Goal: Task Accomplishment & Management: Use online tool/utility

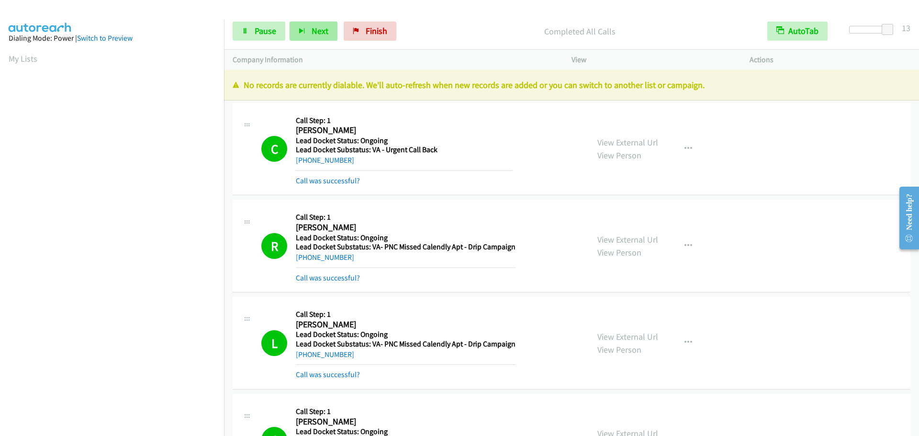
scroll to position [101, 0]
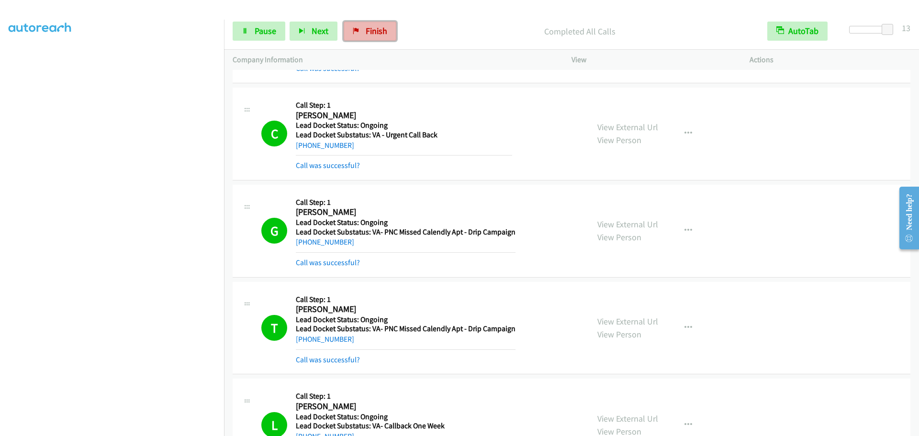
click at [379, 33] on span "Finish" at bounding box center [377, 30] width 22 height 11
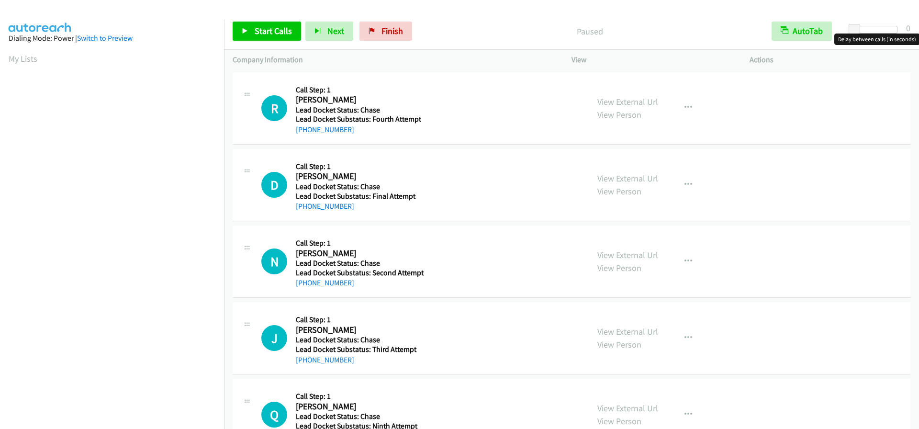
click at [891, 26] on div at bounding box center [875, 30] width 44 height 8
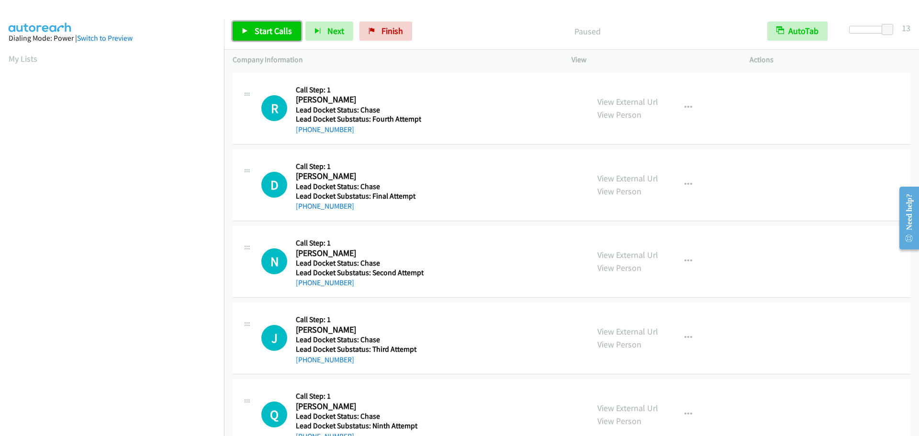
click at [269, 37] on link "Start Calls" at bounding box center [267, 31] width 68 height 19
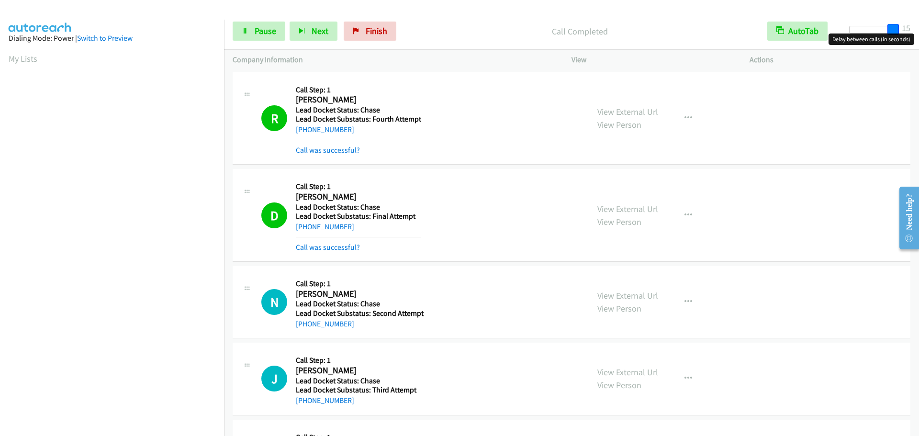
drag, startPoint x: 892, startPoint y: 30, endPoint x: 915, endPoint y: 31, distance: 23.0
click at [915, 31] on div "Start Calls Pause Next Finish Call Completed AutoTab AutoTab 15" at bounding box center [571, 31] width 695 height 37
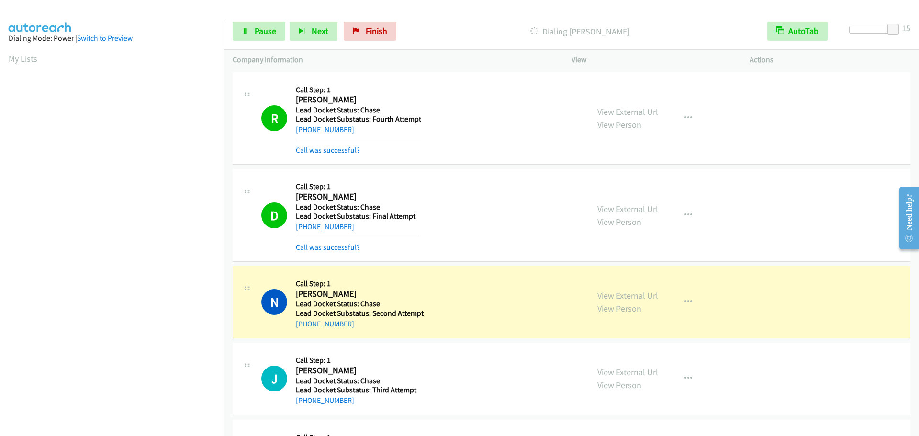
click at [732, 65] on p "View" at bounding box center [651, 59] width 161 height 11
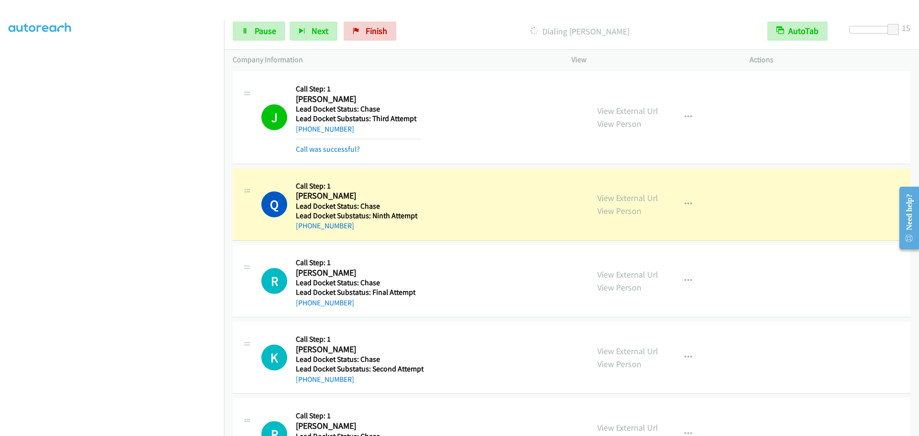
scroll to position [245, 0]
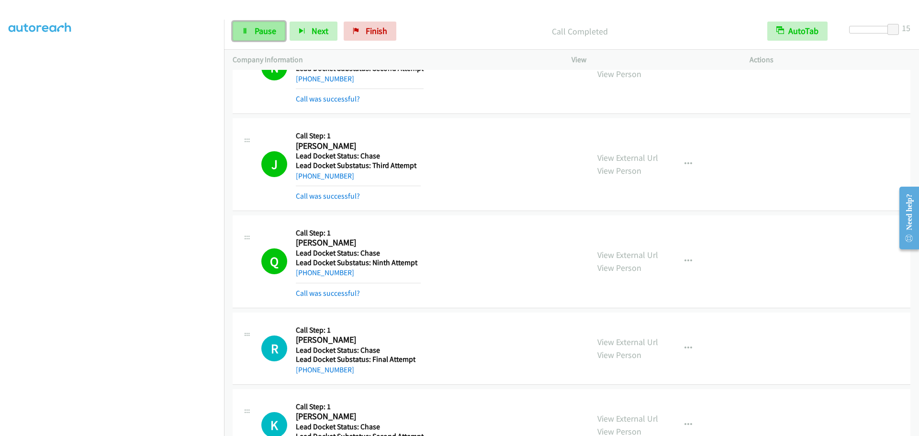
click at [245, 30] on icon at bounding box center [245, 31] width 7 height 7
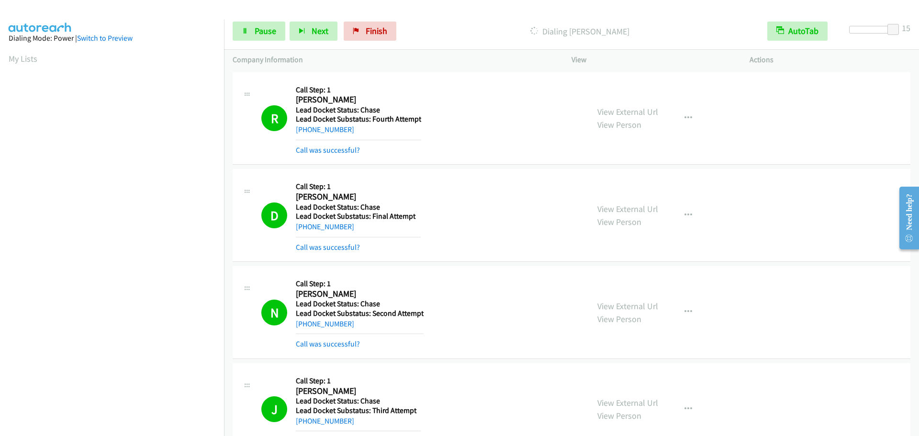
scroll to position [101, 0]
drag, startPoint x: 257, startPoint y: 32, endPoint x: 248, endPoint y: 22, distance: 12.9
click at [257, 32] on span "Pause" at bounding box center [266, 30] width 22 height 11
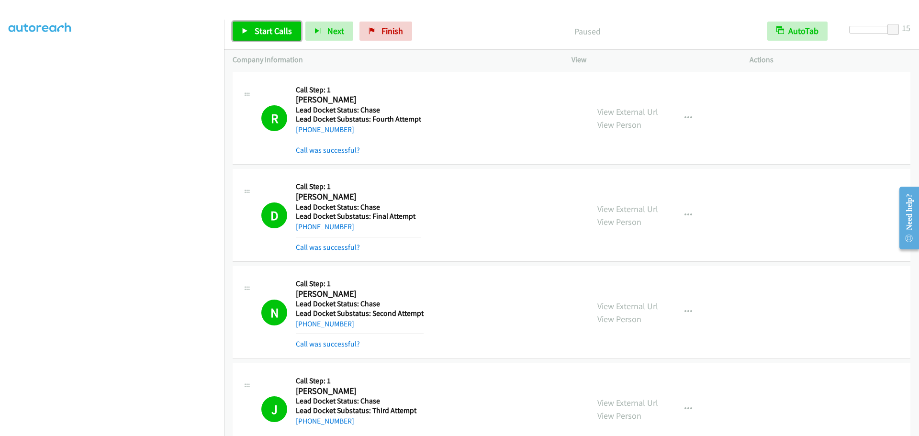
click at [269, 32] on span "Start Calls" at bounding box center [273, 30] width 37 height 11
click at [271, 33] on span "Pause" at bounding box center [266, 30] width 22 height 11
click at [270, 28] on span "Start Calls" at bounding box center [273, 30] width 37 height 11
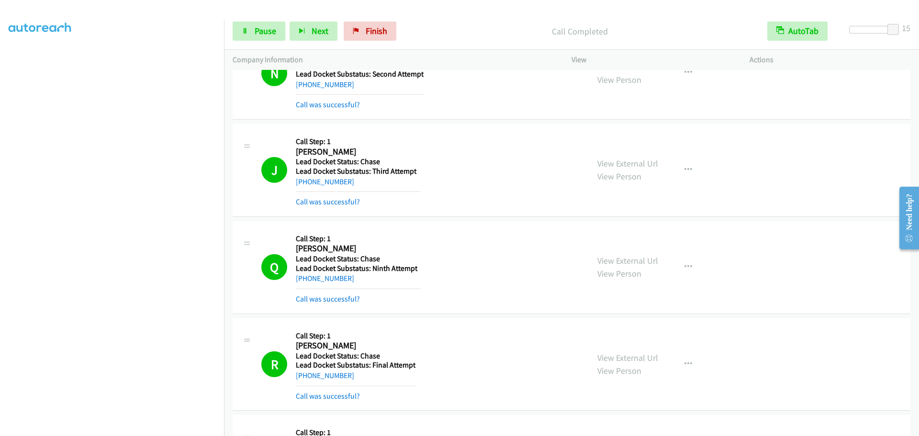
drag, startPoint x: 249, startPoint y: 393, endPoint x: 272, endPoint y: 393, distance: 22.5
click at [254, 395] on div "R Callback Scheduled Call Step: 1 Rodney Brinkley America/Chicago Lead Docket S…" at bounding box center [410, 364] width 339 height 75
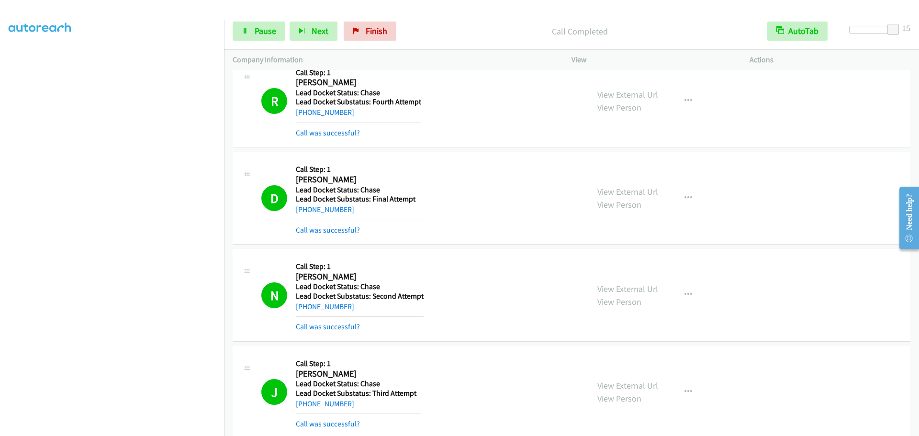
scroll to position [0, 0]
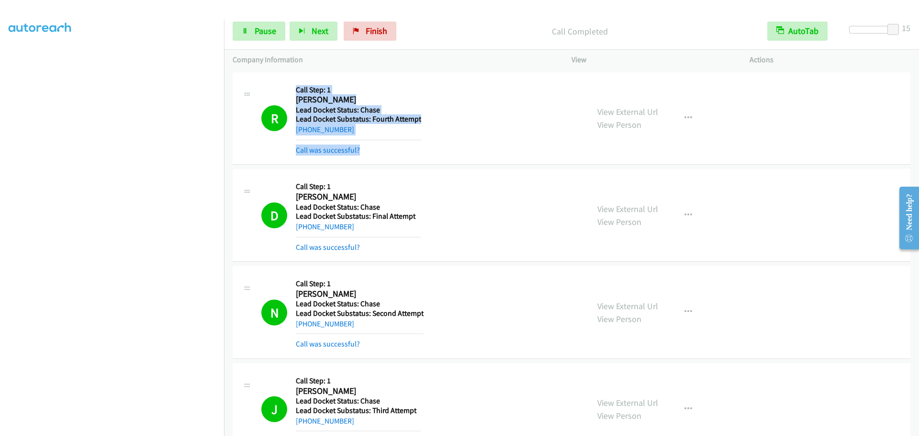
drag, startPoint x: 362, startPoint y: 156, endPoint x: 290, endPoint y: 79, distance: 106.0
click at [290, 81] on div "R Callback Scheduled Call Step: 1 Roland Magallanes America/Chicago Lead Docket…" at bounding box center [420, 118] width 319 height 75
click at [439, 77] on div "R Callback Scheduled Call Step: 1 Roland Magallanes America/Chicago Lead Docket…" at bounding box center [572, 118] width 678 height 93
click at [389, 145] on div "Call was successful?" at bounding box center [358, 150] width 125 height 11
drag, startPoint x: 371, startPoint y: 150, endPoint x: 312, endPoint y: 78, distance: 93.1
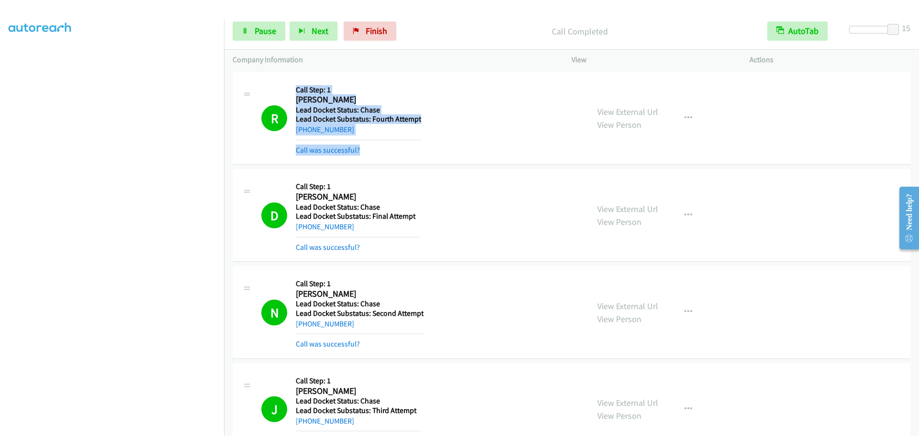
click at [290, 85] on div "R Callback Scheduled Call Step: 1 Roland Magallanes America/Chicago Lead Docket…" at bounding box center [420, 118] width 319 height 75
click at [422, 78] on div "R Callback Scheduled Call Step: 1 Roland Magallanes America/Chicago Lead Docket…" at bounding box center [572, 118] width 678 height 93
drag, startPoint x: 393, startPoint y: 151, endPoint x: 288, endPoint y: 82, distance: 126.1
click at [288, 83] on div "R Callback Scheduled Call Step: 1 Roland Magallanes America/Chicago Lead Docket…" at bounding box center [420, 118] width 319 height 75
click at [453, 84] on div "R Callback Scheduled Call Step: 1 Roland Magallanes America/Chicago Lead Docket…" at bounding box center [420, 118] width 319 height 75
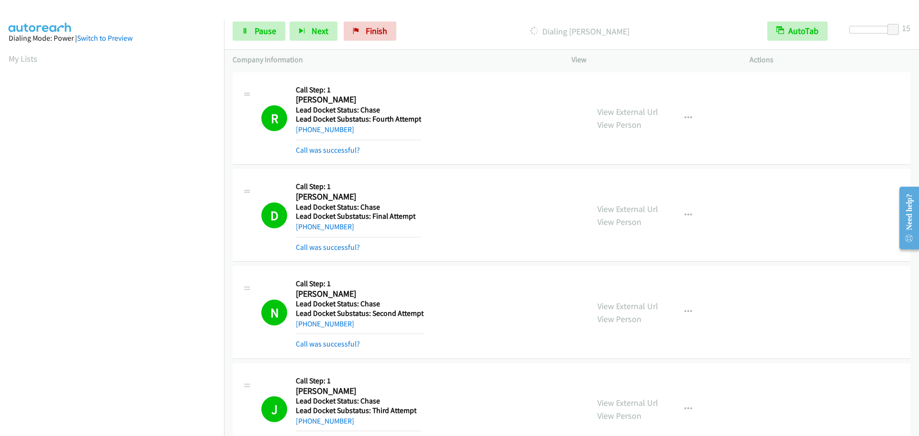
drag, startPoint x: 634, startPoint y: 26, endPoint x: 533, endPoint y: 23, distance: 101.0
click at [533, 23] on div "Dialing Edward Kennedy" at bounding box center [580, 31] width 358 height 19
click at [568, 14] on div "Start Calls Pause Next Finish Dialing Edward Kennedy AutoTab AutoTab 15" at bounding box center [571, 31] width 695 height 37
drag, startPoint x: 648, startPoint y: 31, endPoint x: 529, endPoint y: 22, distance: 119.9
click at [533, 23] on div "Dialing Edward Kennedy" at bounding box center [580, 31] width 358 height 19
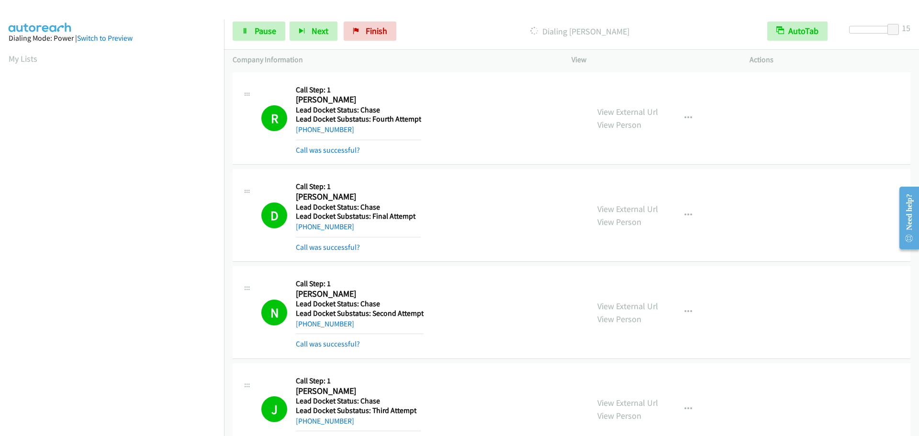
click at [513, 22] on div "Dialing Edward Kennedy" at bounding box center [580, 31] width 358 height 19
drag, startPoint x: 636, startPoint y: 29, endPoint x: 494, endPoint y: 36, distance: 142.3
click at [494, 36] on p "Dialing Edward Kennedy" at bounding box center [579, 31] width 341 height 13
click at [502, 27] on p "Dialing Edward Kennedy" at bounding box center [579, 31] width 341 height 13
click at [635, 17] on div "Start Calls Pause Next Finish Dialing Edward Kennedy AutoTab AutoTab 15" at bounding box center [571, 31] width 695 height 37
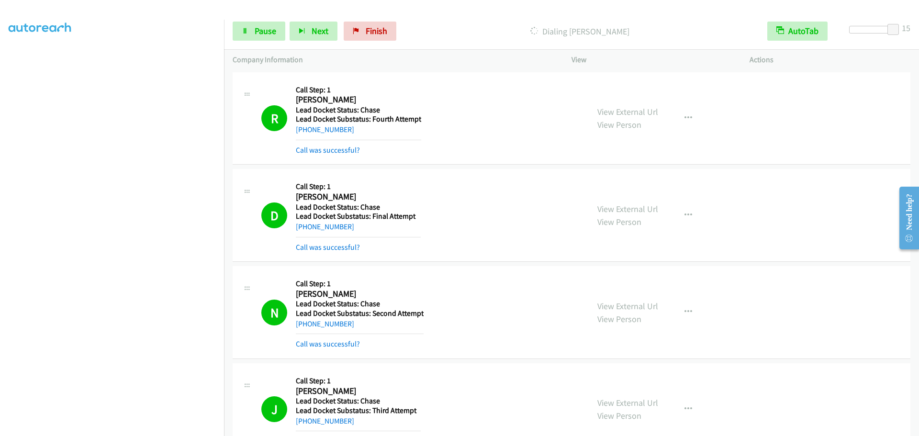
scroll to position [80, 0]
drag, startPoint x: 278, startPoint y: 280, endPoint x: 243, endPoint y: 320, distance: 53.6
click at [252, 31] on link "Pause" at bounding box center [259, 31] width 53 height 19
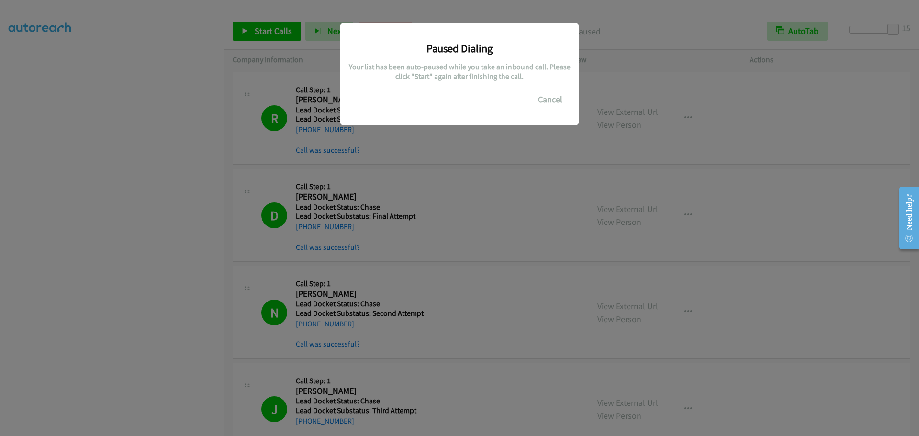
click at [547, 179] on div "Paused Dialing Your list has been auto-paused while you take an inbound call. P…" at bounding box center [459, 222] width 919 height 427
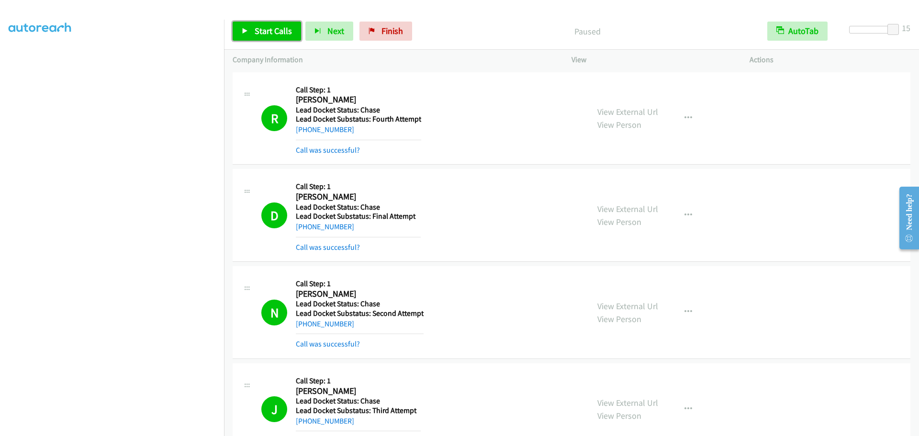
click at [255, 27] on span "Start Calls" at bounding box center [273, 30] width 37 height 11
click at [246, 35] on link "Pause" at bounding box center [259, 31] width 53 height 19
click at [256, 26] on span "Start Calls" at bounding box center [273, 30] width 37 height 11
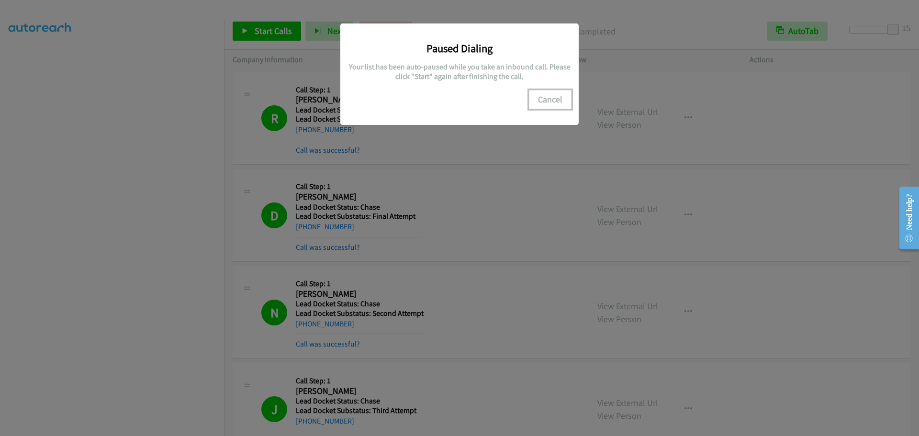
click at [550, 104] on button "Cancel" at bounding box center [550, 99] width 43 height 19
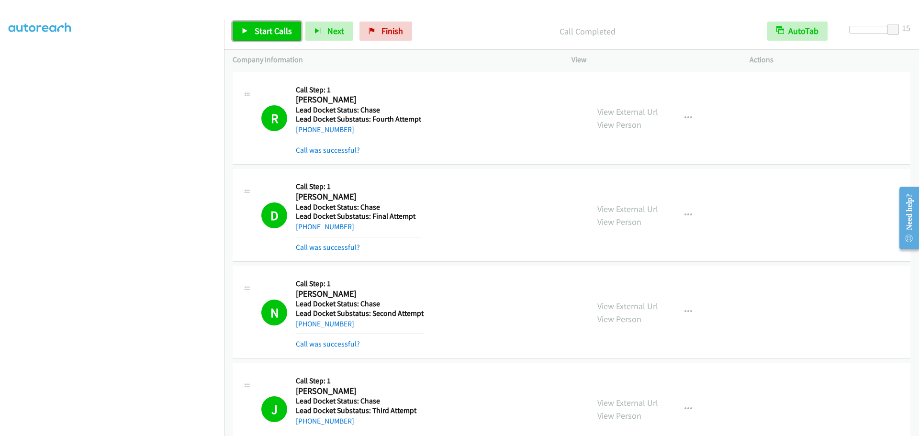
click at [257, 25] on span "Start Calls" at bounding box center [273, 30] width 37 height 11
drag, startPoint x: 322, startPoint y: 100, endPoint x: 322, endPoint y: 106, distance: 5.8
click at [322, 102] on h2 "Roland Magallanes" at bounding box center [358, 99] width 125 height 11
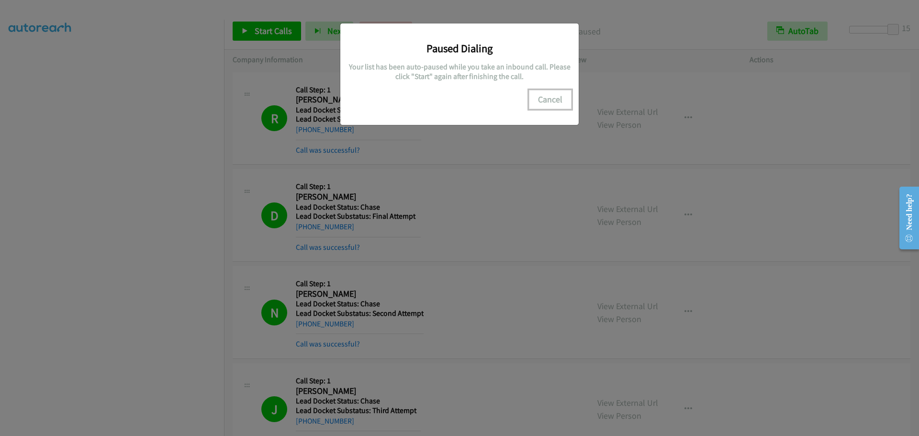
click at [556, 98] on button "Cancel" at bounding box center [550, 99] width 43 height 19
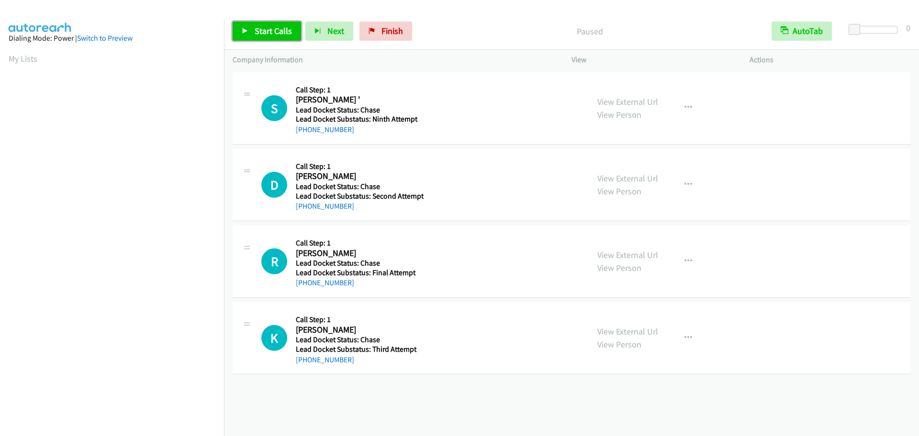
click at [261, 33] on span "Start Calls" at bounding box center [273, 30] width 37 height 11
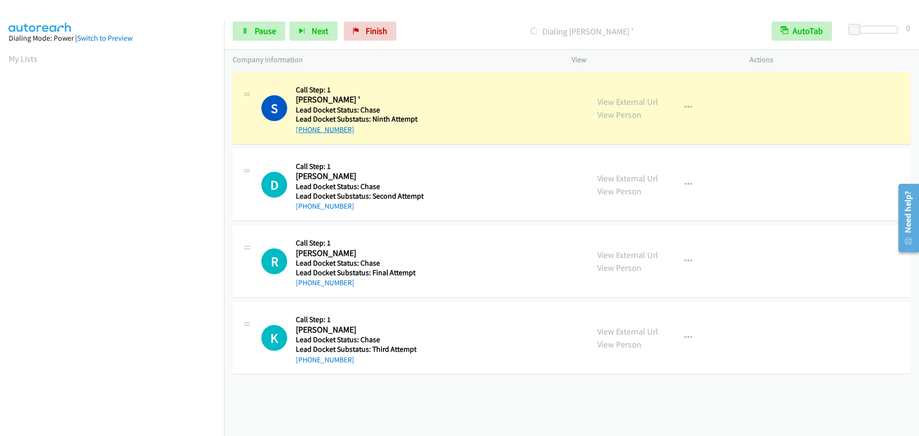
drag, startPoint x: 364, startPoint y: 130, endPoint x: 306, endPoint y: 130, distance: 57.9
click at [306, 130] on div "+1 803-607-4145" at bounding box center [358, 129] width 125 height 11
copy link "803-607-4145"
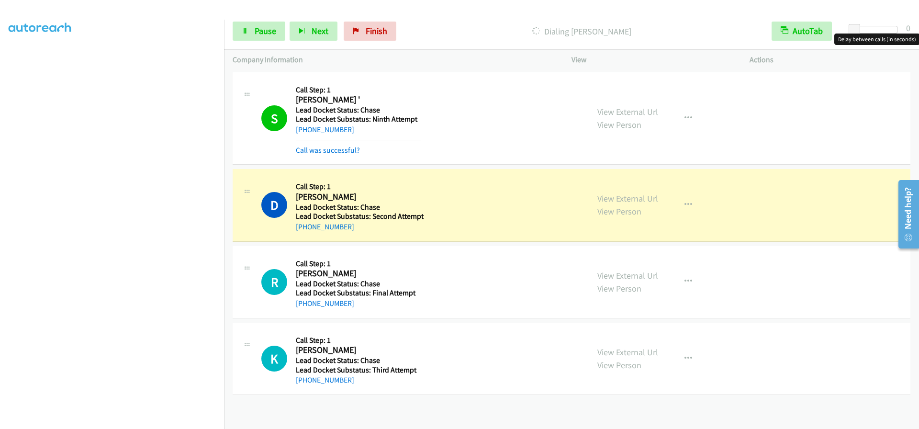
click at [896, 29] on div at bounding box center [875, 30] width 44 height 8
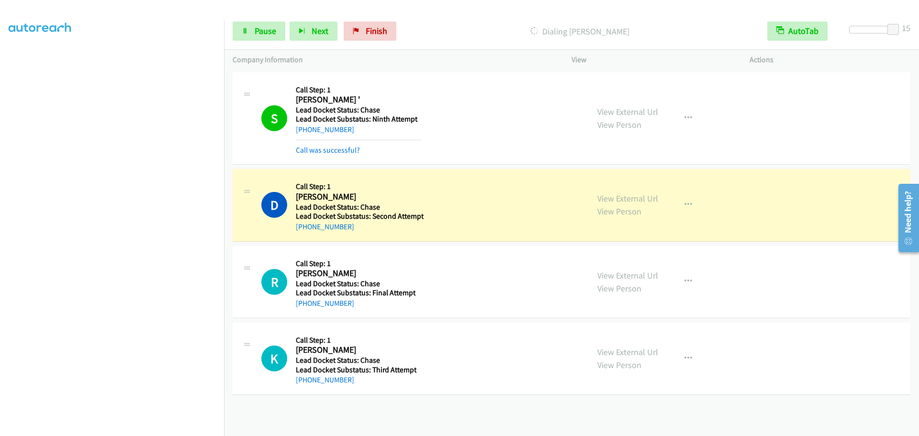
click at [467, 89] on div "S Callback Scheduled Call Step: 1 Sir Or Ma'am ' America/New_York Lead Docket S…" at bounding box center [420, 118] width 319 height 75
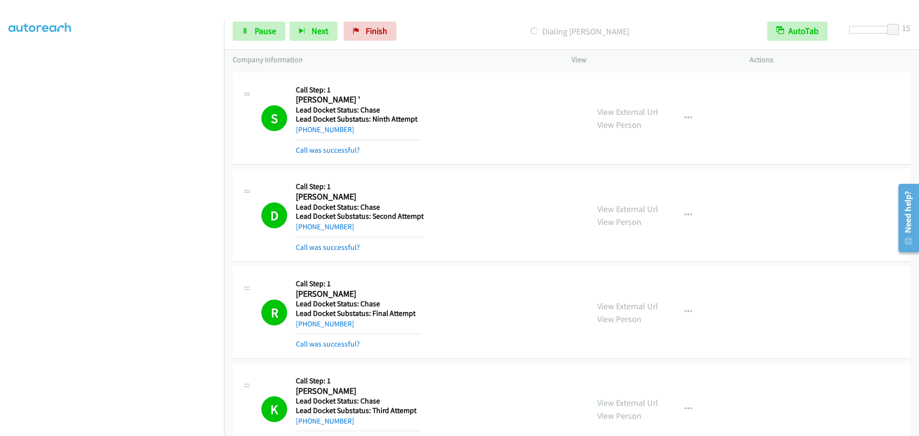
drag, startPoint x: 545, startPoint y: 31, endPoint x: 661, endPoint y: 28, distance: 116.8
click at [659, 30] on p "Dialing Stephen Mclaughin" at bounding box center [579, 31] width 341 height 13
click at [661, 27] on p "Dialing Stephen Mclaughin" at bounding box center [579, 31] width 341 height 13
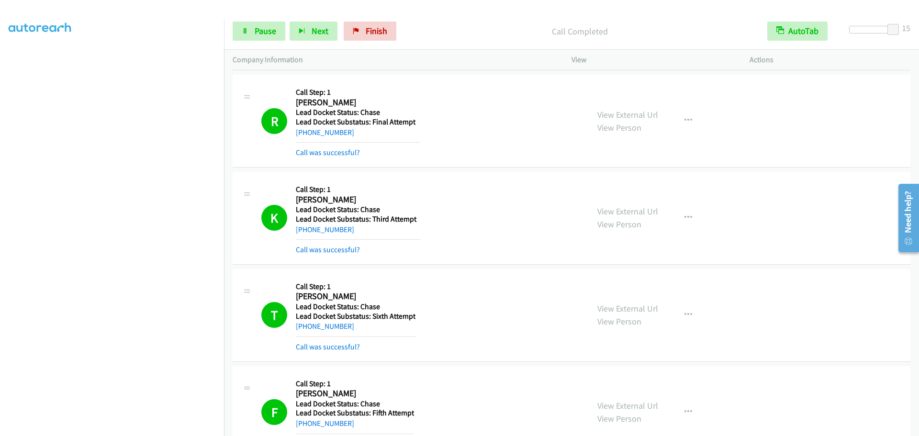
drag, startPoint x: 514, startPoint y: 52, endPoint x: 480, endPoint y: 83, distance: 46.4
drag, startPoint x: 480, startPoint y: 83, endPoint x: 275, endPoint y: 32, distance: 211.1
click at [275, 32] on span "Pause" at bounding box center [266, 30] width 22 height 11
click at [278, 33] on span "Start Calls" at bounding box center [273, 30] width 37 height 11
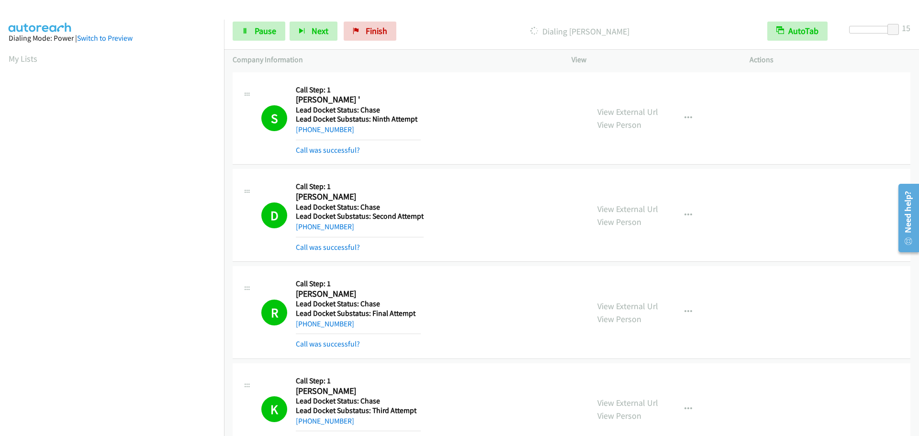
scroll to position [101, 0]
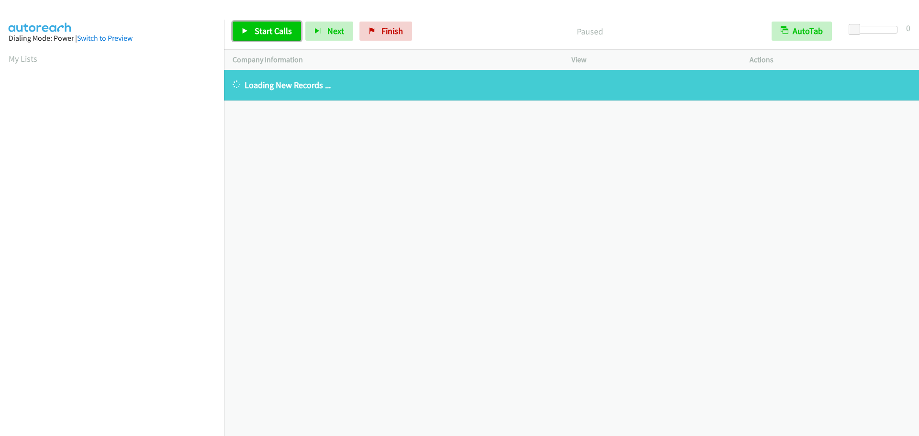
click at [279, 28] on span "Start Calls" at bounding box center [273, 30] width 37 height 11
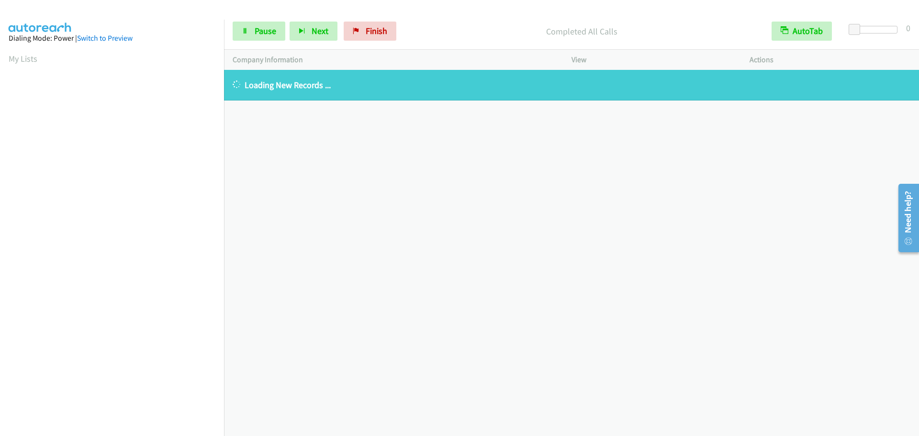
click at [277, 175] on div "[PHONE_NUMBER] Call failed - Please reload the list and try again The Callbar F…" at bounding box center [571, 253] width 695 height 366
